Goal: Check status: Check status

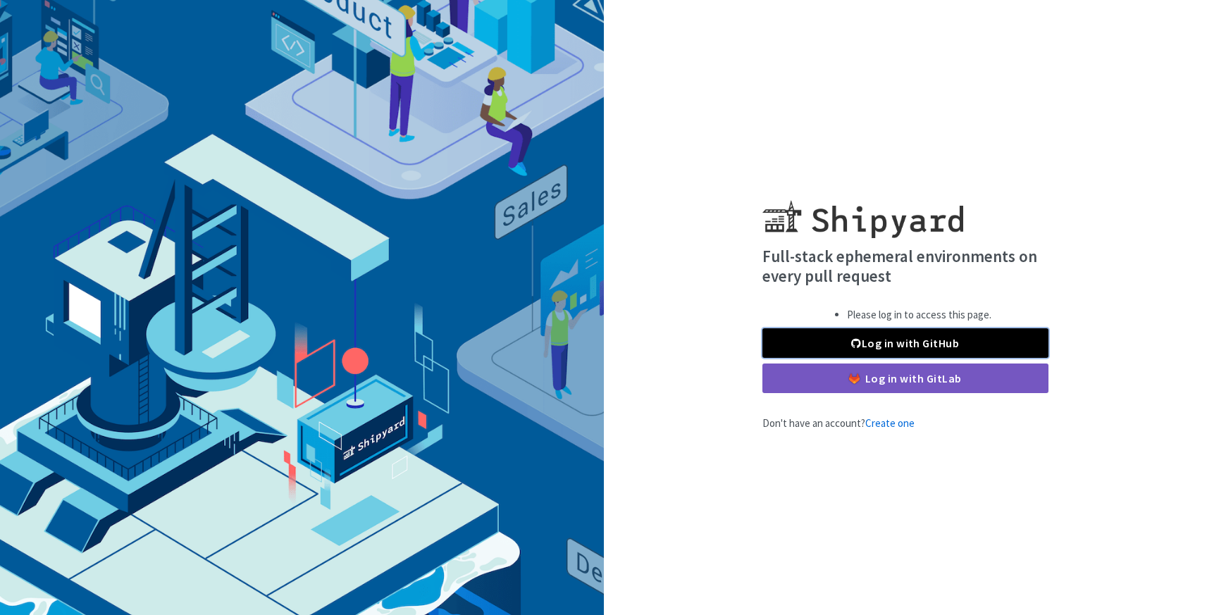
click at [862, 335] on link "Log in with GitHub" at bounding box center [905, 343] width 286 height 30
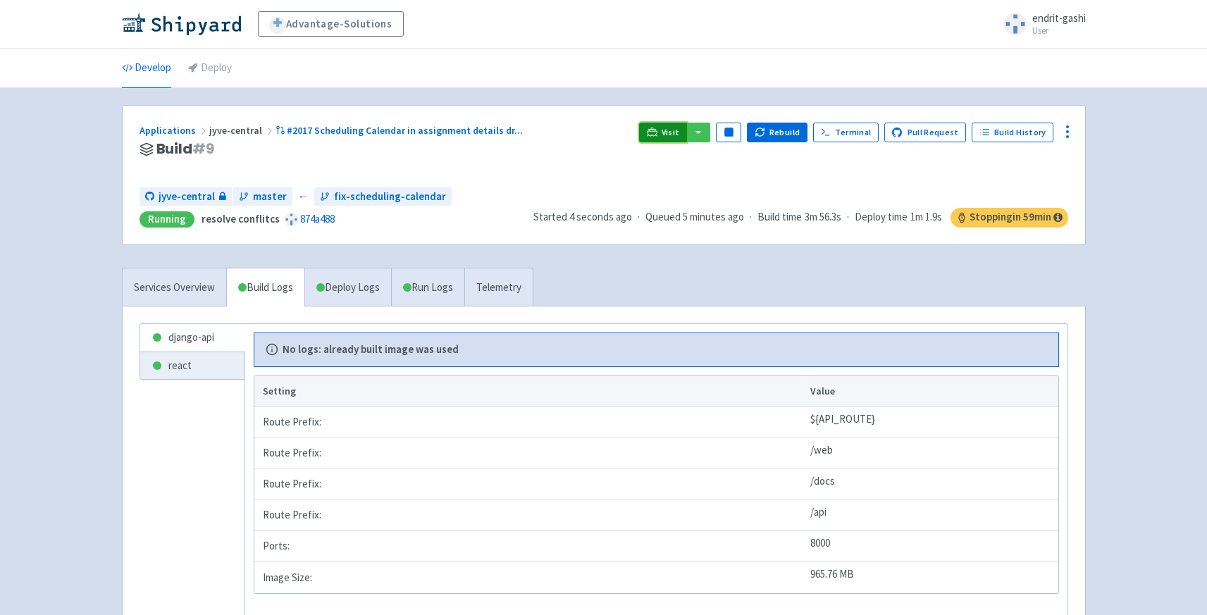
click at [667, 140] on link "Visit" at bounding box center [663, 133] width 48 height 20
